Goal: Check status

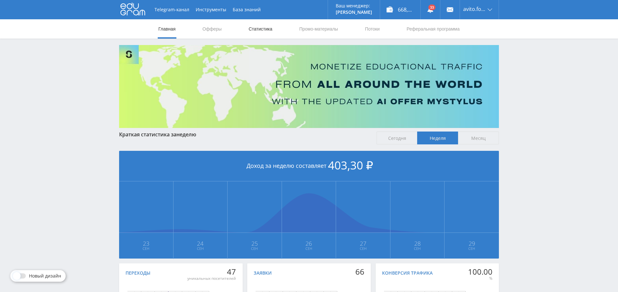
click at [266, 29] on link "Статистика" at bounding box center [260, 28] width 25 height 19
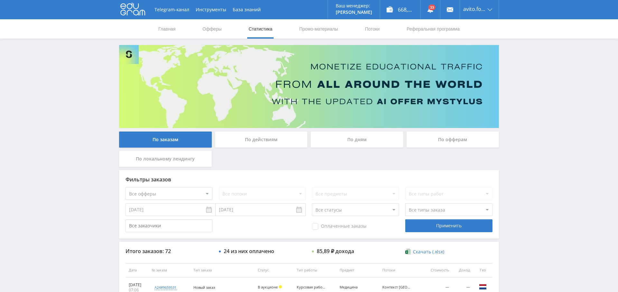
click at [356, 132] on div "По дням" at bounding box center [357, 140] width 93 height 16
click at [0, 0] on input "По дням" at bounding box center [0, 0] width 0 height 0
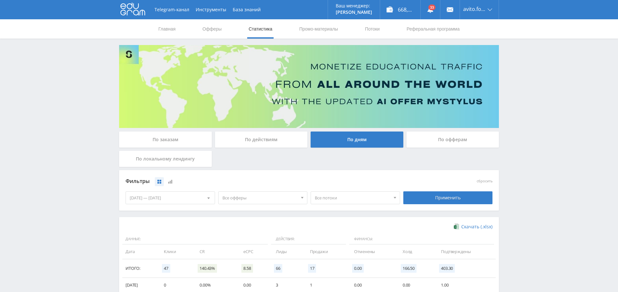
click at [254, 194] on span "Все офферы" at bounding box center [260, 198] width 75 height 12
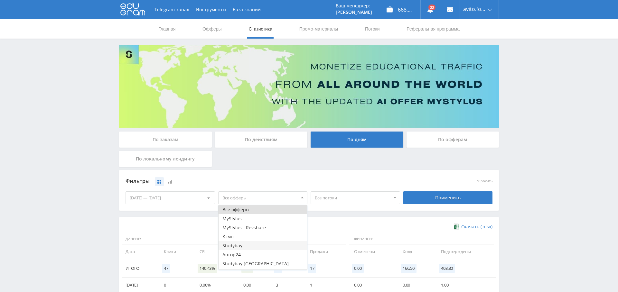
scroll to position [8, 0]
click at [251, 245] on button "Автор24" at bounding box center [263, 247] width 89 height 9
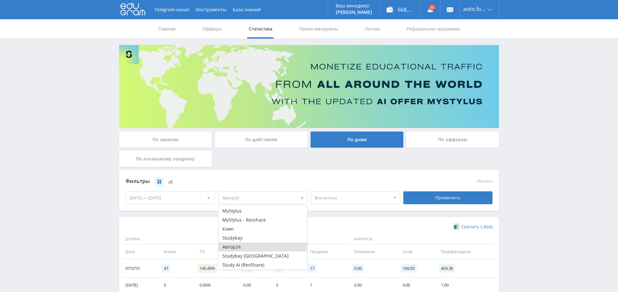
click at [347, 209] on div "Фильтры сбросить [DATE] — [DATE] Календарь Период Сентябрь, 2025 Пн Вт Ср Чт Пт…" at bounding box center [309, 190] width 380 height 41
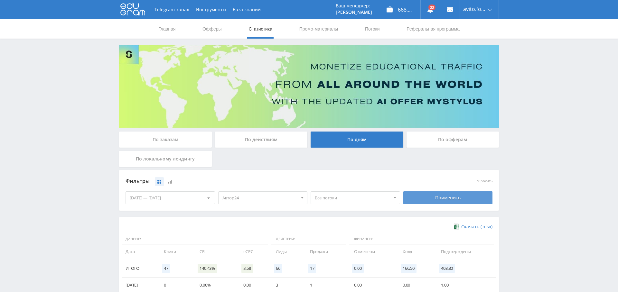
click at [462, 200] on div "Применить" at bounding box center [448, 198] width 90 height 13
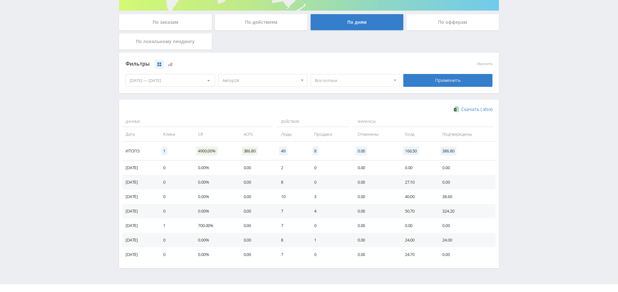
scroll to position [119, 0]
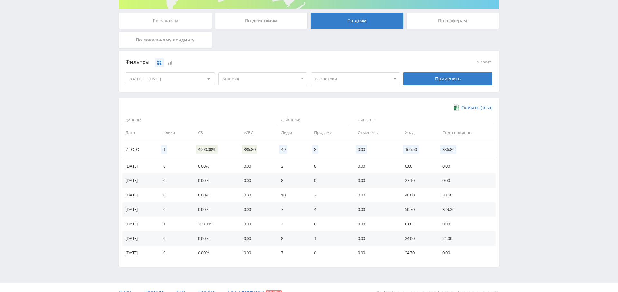
click at [174, 80] on div "[DATE] — [DATE]" at bounding box center [170, 79] width 89 height 12
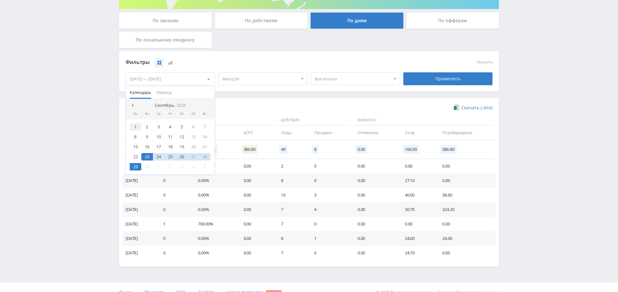
click at [139, 126] on div "1" at bounding box center [136, 126] width 12 height 7
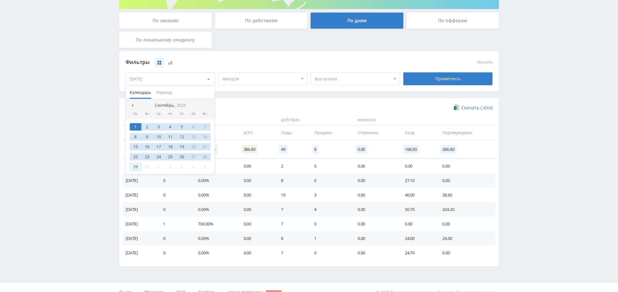
click at [137, 166] on div "29" at bounding box center [136, 166] width 12 height 7
click at [312, 91] on div "Фильтры сбросить [DATE] — [DATE] Календарь Период Сентябрь, 2025 Пн Вт Ср Чт Пт…" at bounding box center [309, 71] width 380 height 41
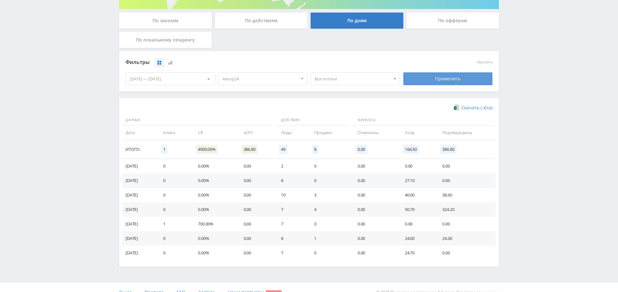
click at [427, 81] on div "Применить" at bounding box center [448, 78] width 90 height 13
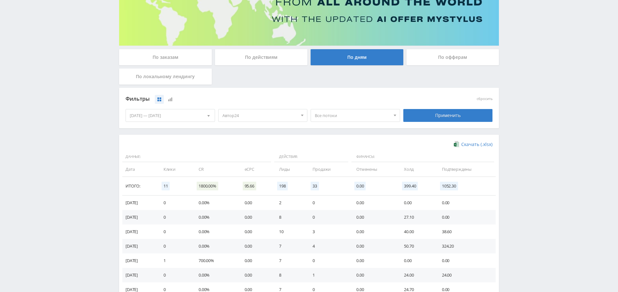
scroll to position [28, 0]
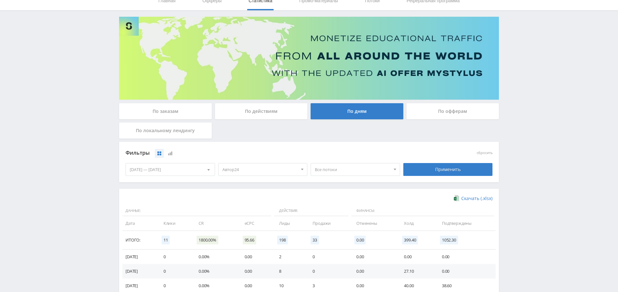
click at [176, 171] on div "[DATE] — [DATE]" at bounding box center [170, 170] width 89 height 12
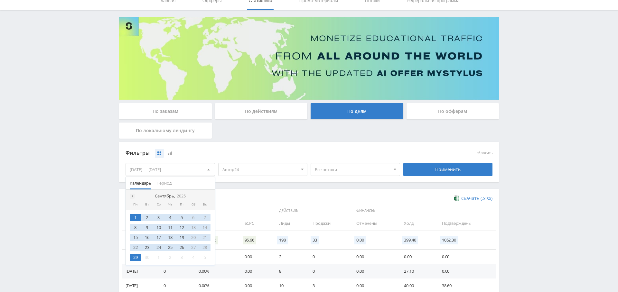
drag, startPoint x: 135, startPoint y: 195, endPoint x: 131, endPoint y: 195, distance: 4.2
click at [134, 195] on nav "Сентябрь, 2025" at bounding box center [170, 196] width 89 height 13
click at [131, 195] on span at bounding box center [131, 196] width 3 height 3
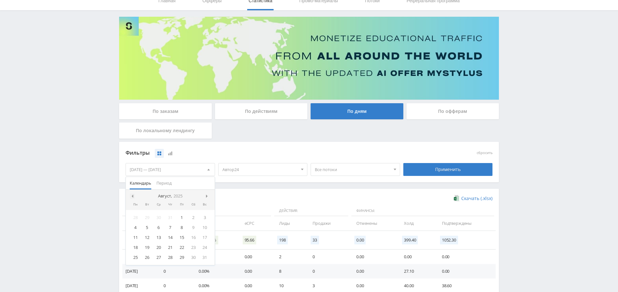
click at [131, 195] on span at bounding box center [131, 196] width 3 height 3
click at [133, 195] on span at bounding box center [131, 196] width 3 height 3
click at [169, 216] on div "1" at bounding box center [171, 217] width 12 height 7
click at [206, 195] on div at bounding box center [208, 196] width 5 height 5
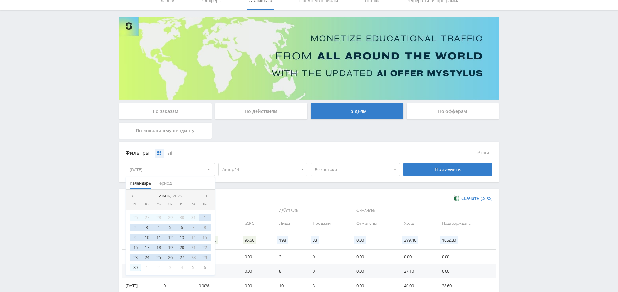
click at [134, 265] on div "30" at bounding box center [136, 267] width 12 height 7
click at [253, 195] on div "Скачать (.xlsx)" at bounding box center [309, 198] width 367 height 6
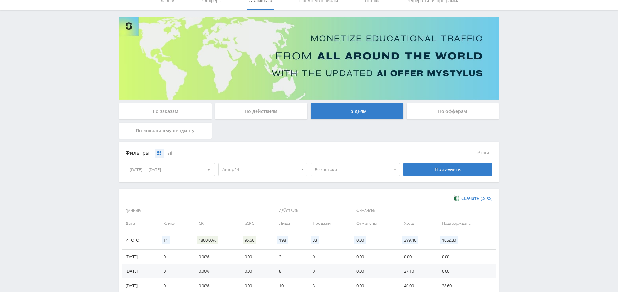
click at [475, 174] on div "Применить" at bounding box center [448, 169] width 90 height 13
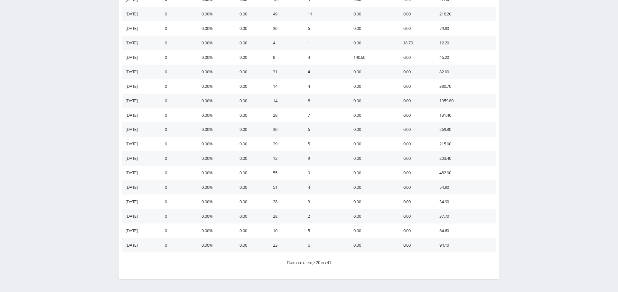
scroll to position [306, 0]
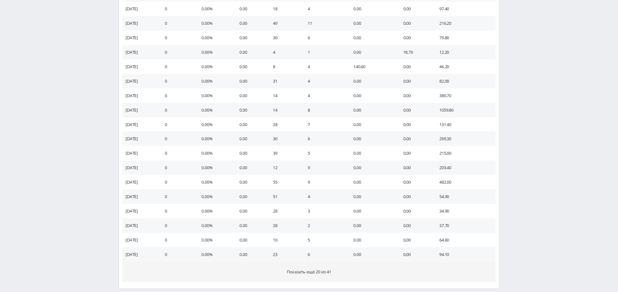
click at [311, 267] on button "Показать ещё 20 из 41" at bounding box center [309, 272] width 374 height 20
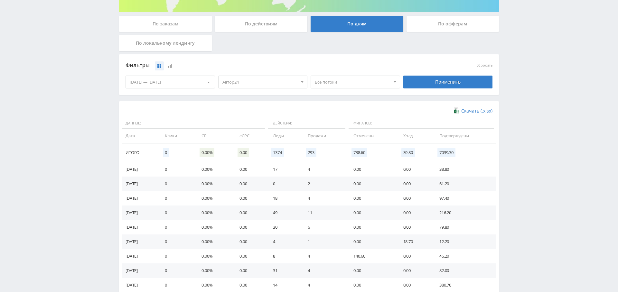
scroll to position [127, 0]
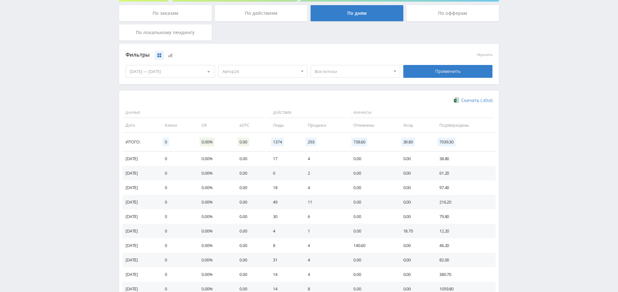
click at [328, 70] on span "Все потоки" at bounding box center [352, 71] width 75 height 12
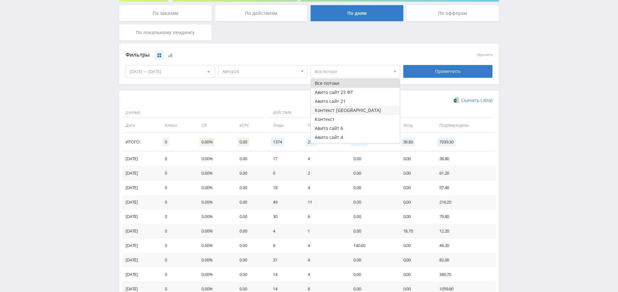
click at [362, 113] on button "Контекст [GEOGRAPHIC_DATA]" at bounding box center [355, 110] width 89 height 9
drag, startPoint x: 445, startPoint y: 71, endPoint x: 409, endPoint y: 115, distance: 56.6
click at [445, 71] on div "Применить" at bounding box center [448, 71] width 90 height 13
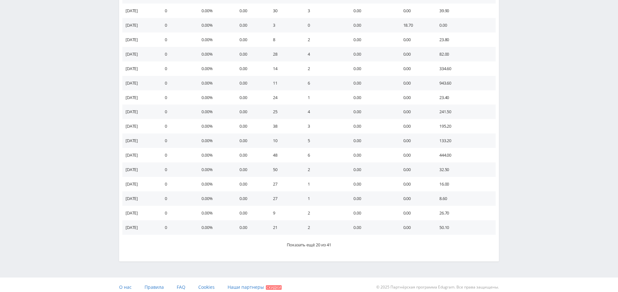
scroll to position [337, 0]
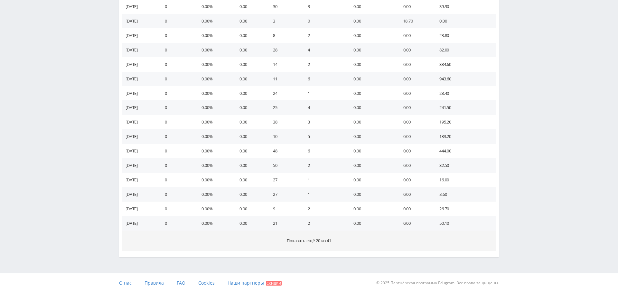
click at [302, 239] on span "Показать ещё 20 из 41" at bounding box center [309, 241] width 44 height 6
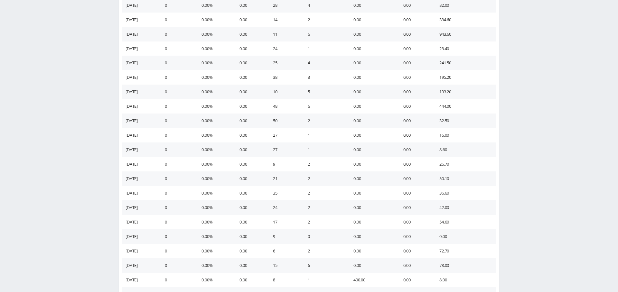
scroll to position [626, 0]
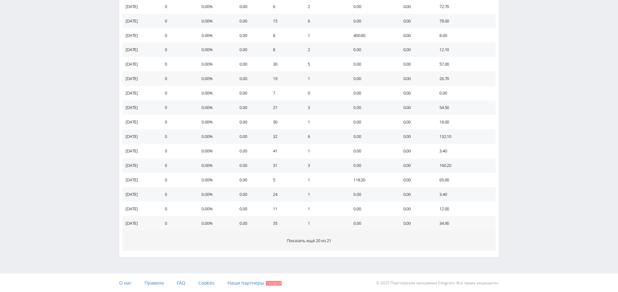
click at [321, 235] on button "Показать ещё 20 из 21" at bounding box center [309, 241] width 374 height 20
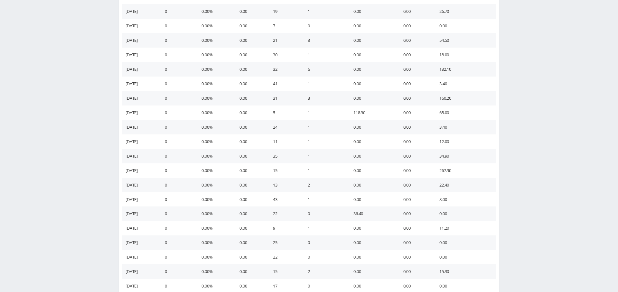
scroll to position [916, 0]
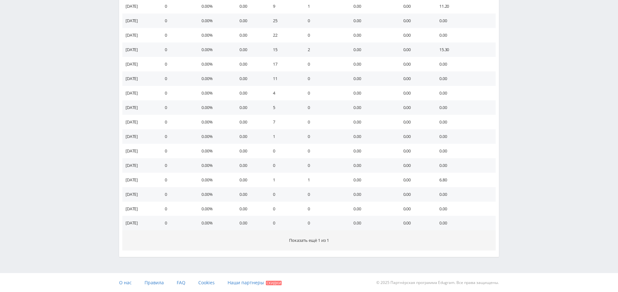
click at [320, 239] on span "Показать ещё 1 из 1" at bounding box center [309, 241] width 40 height 6
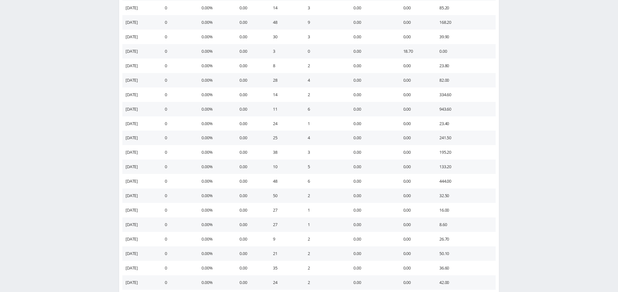
scroll to position [0, 0]
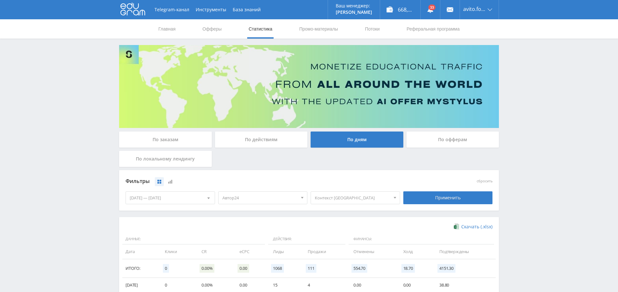
click at [185, 199] on div "[DATE] — [DATE]" at bounding box center [170, 198] width 89 height 12
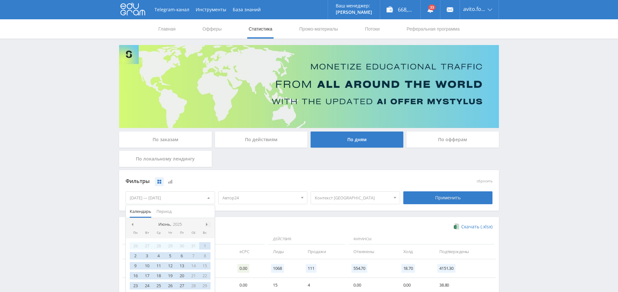
click at [207, 224] on span at bounding box center [207, 224] width 3 height 3
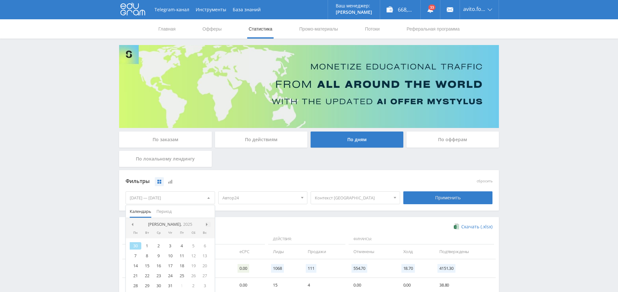
click at [207, 224] on span at bounding box center [207, 224] width 3 height 3
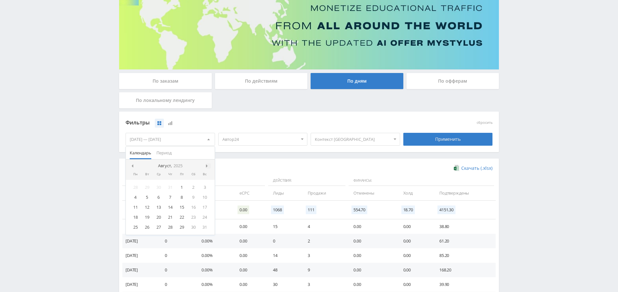
scroll to position [66, 0]
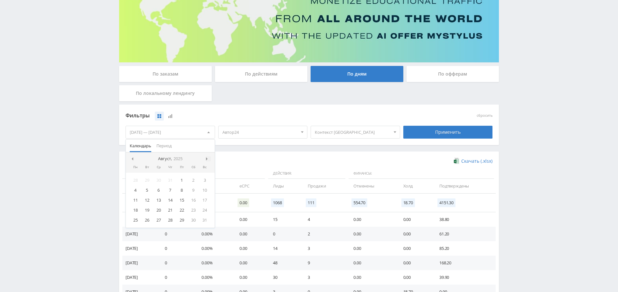
click at [208, 157] on div at bounding box center [208, 159] width 5 height 5
drag, startPoint x: 132, startPoint y: 180, endPoint x: 137, endPoint y: 185, distance: 7.1
click at [132, 180] on div "1" at bounding box center [136, 180] width 12 height 7
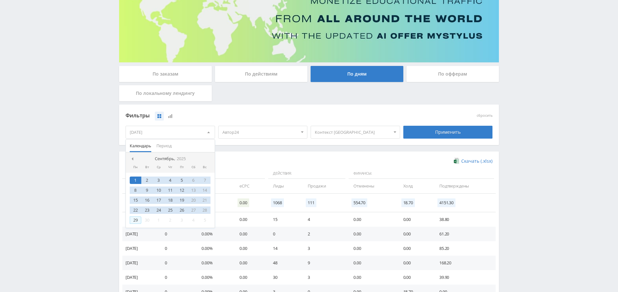
click at [135, 219] on div "29" at bounding box center [136, 220] width 12 height 7
click at [460, 132] on div "Применить" at bounding box center [448, 132] width 90 height 13
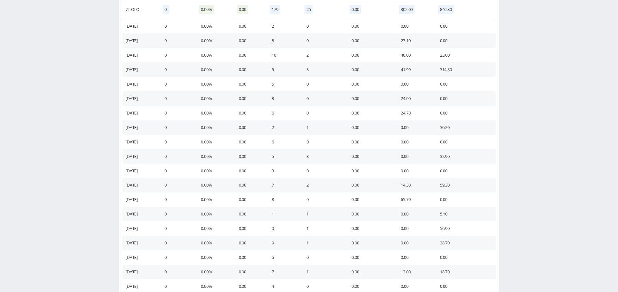
scroll to position [0, 0]
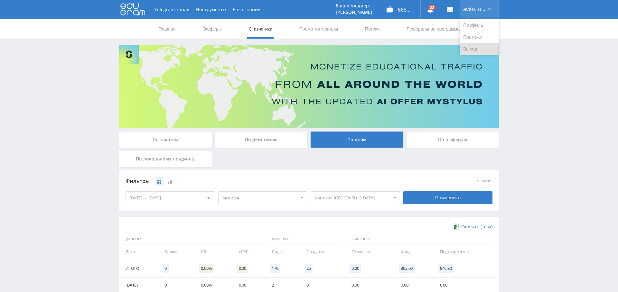
click at [480, 47] on link "Выход" at bounding box center [479, 49] width 39 height 12
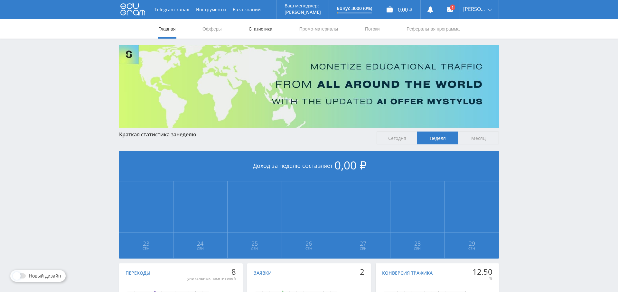
click at [255, 29] on link "Статистика" at bounding box center [260, 28] width 25 height 19
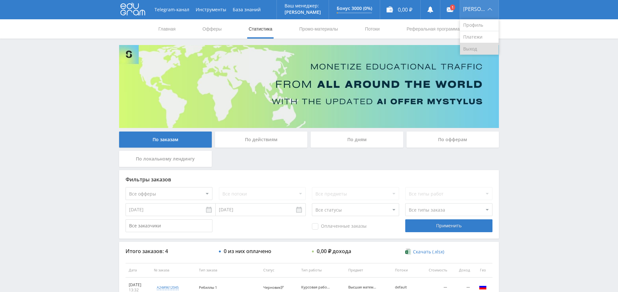
click at [479, 46] on link "Выход" at bounding box center [479, 49] width 39 height 12
